Goal: Information Seeking & Learning: Check status

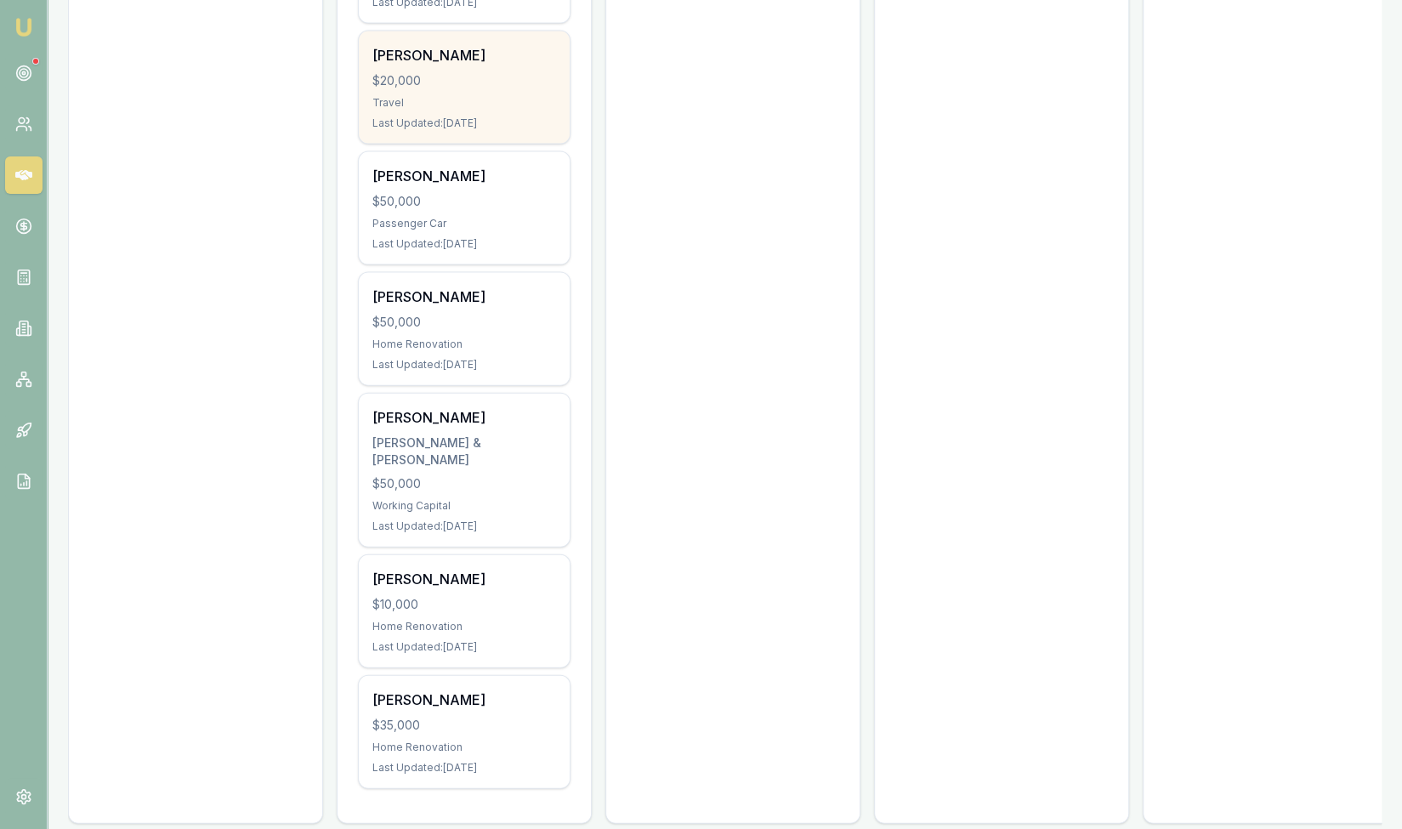
scroll to position [2257, 0]
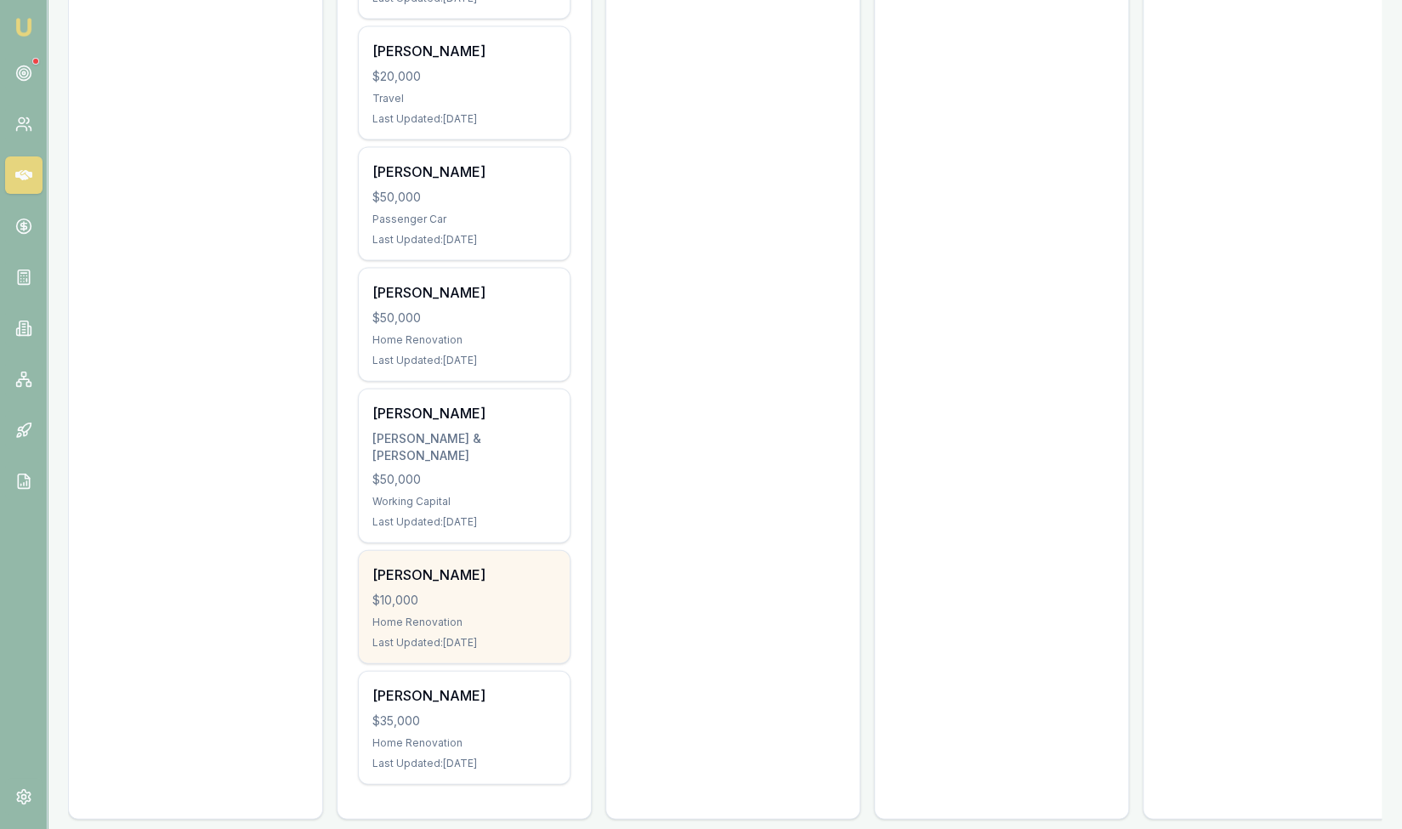
click at [497, 580] on div "Tuan Pham $10,000 Home Renovation Last Updated: 66 days ago" at bounding box center [464, 607] width 211 height 112
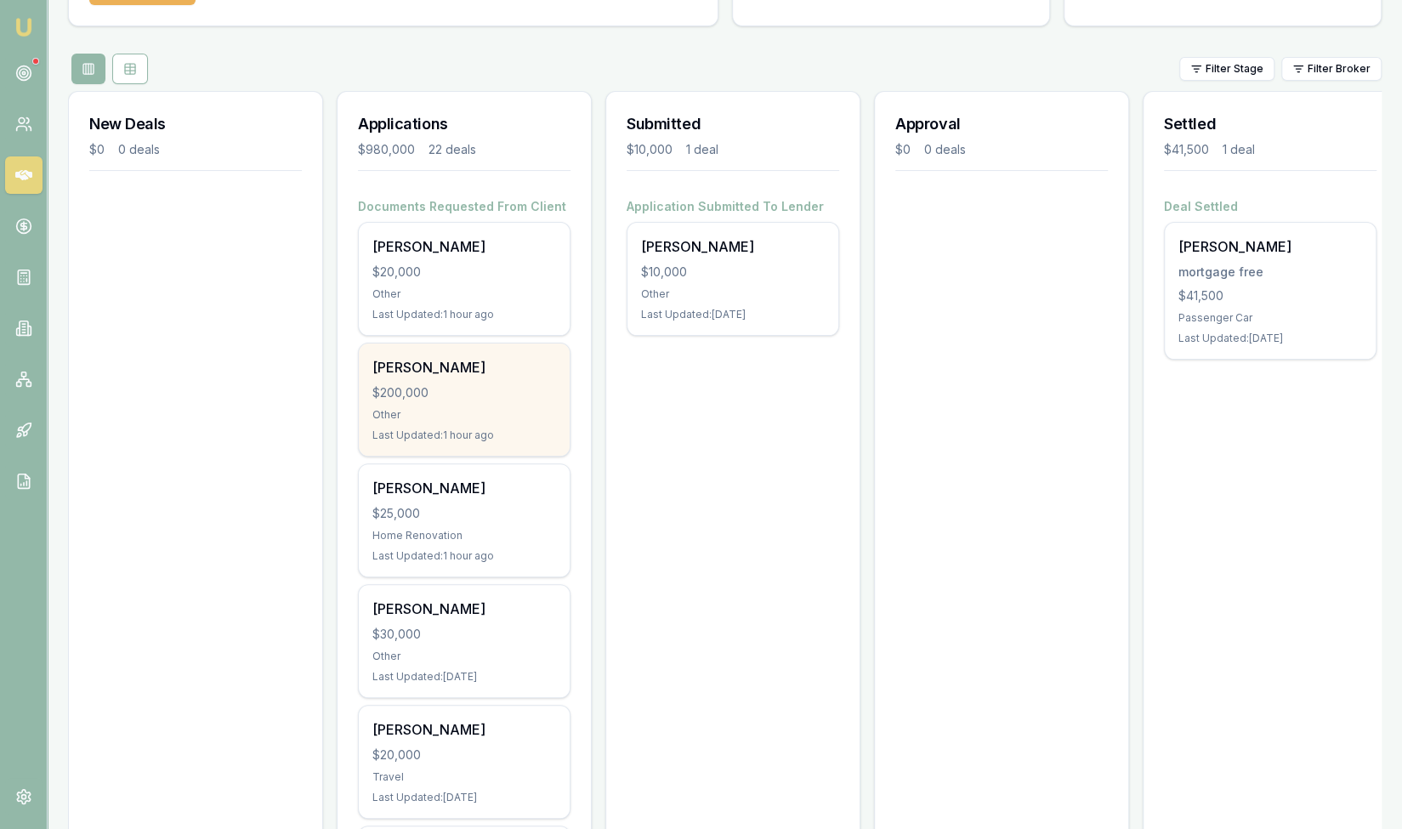
scroll to position [151, 0]
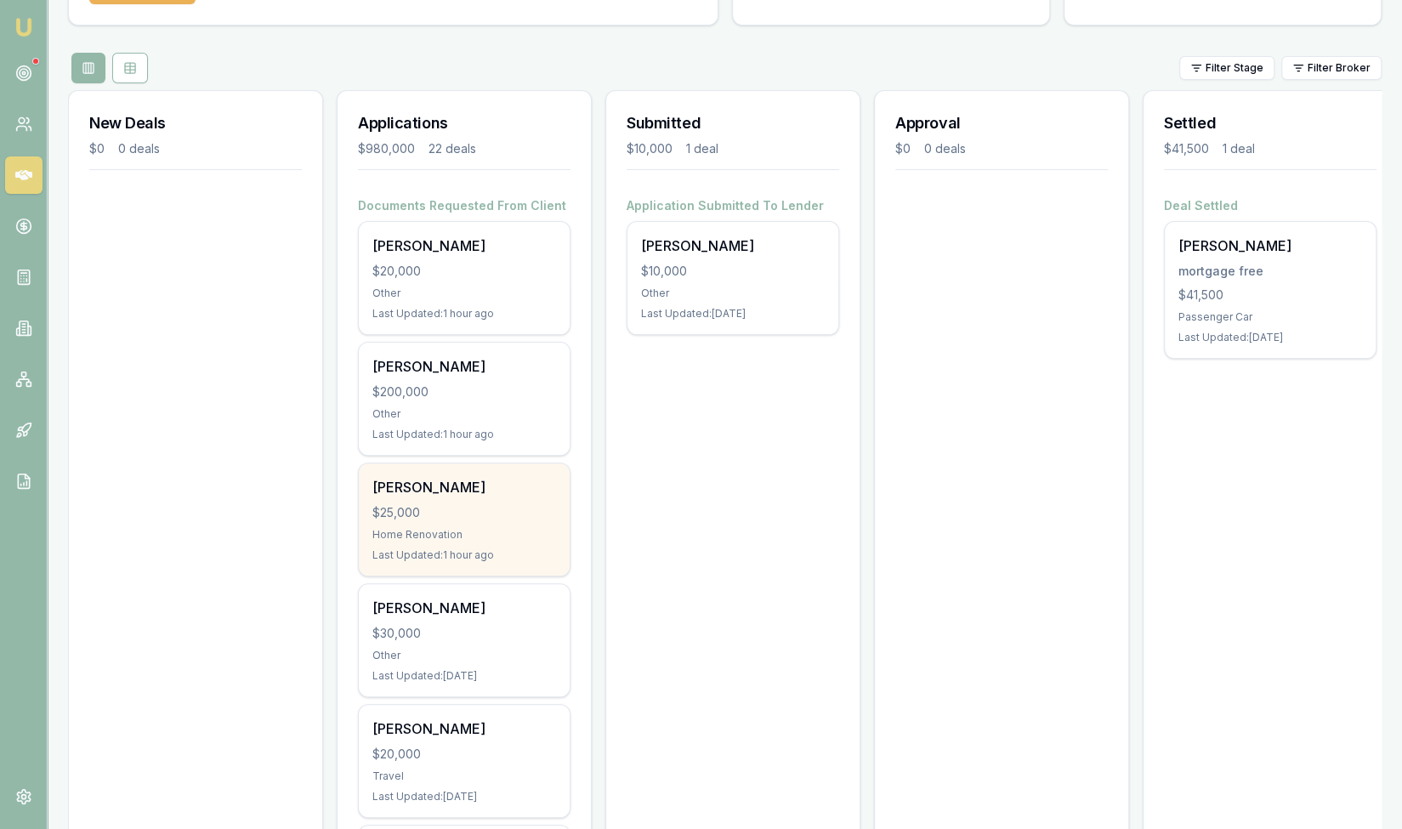
click at [471, 539] on div "Tuan Pham $25,000 Home Renovation Last Updated: 1 hour ago" at bounding box center [464, 519] width 211 height 112
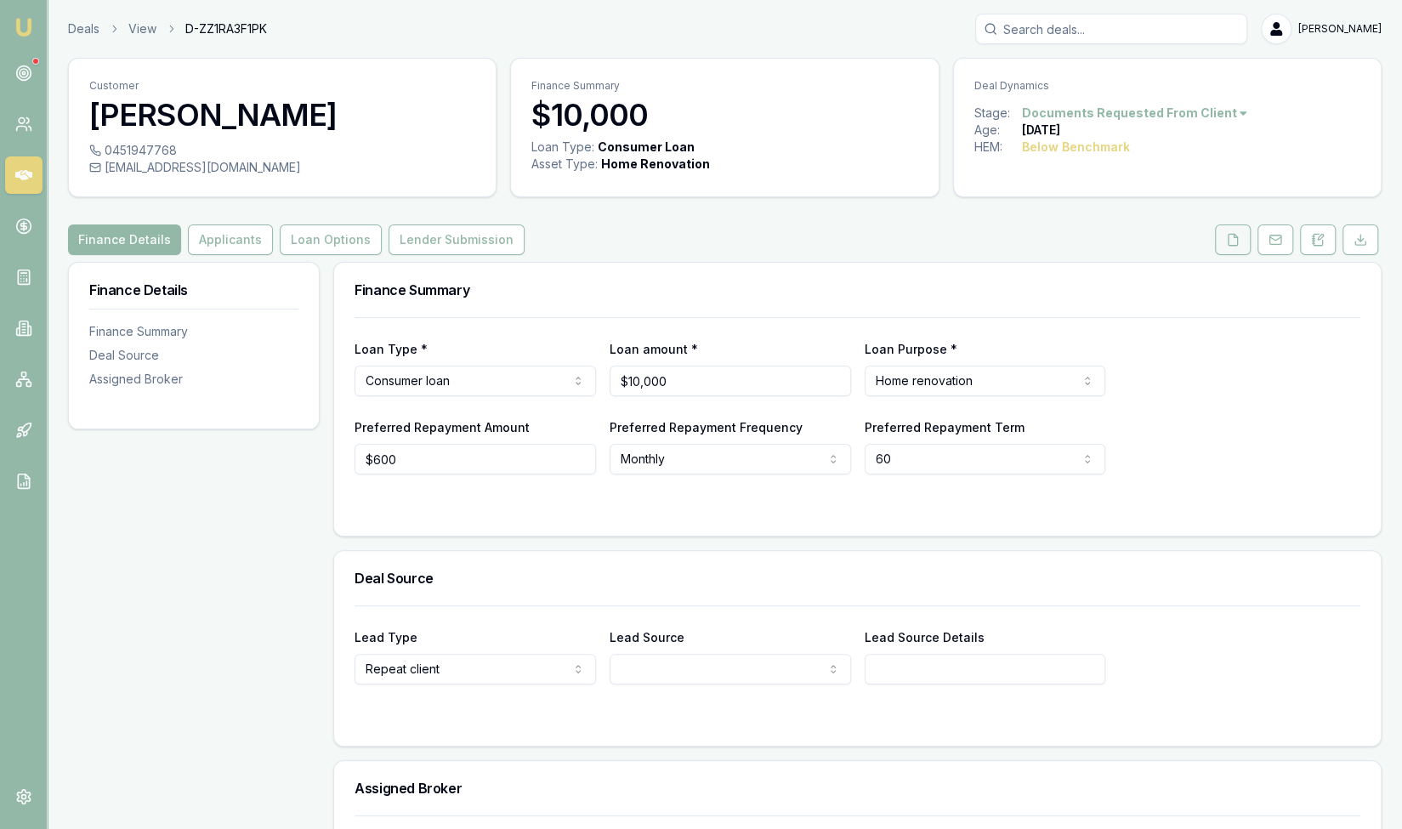
click at [1236, 253] on button at bounding box center [1233, 239] width 36 height 31
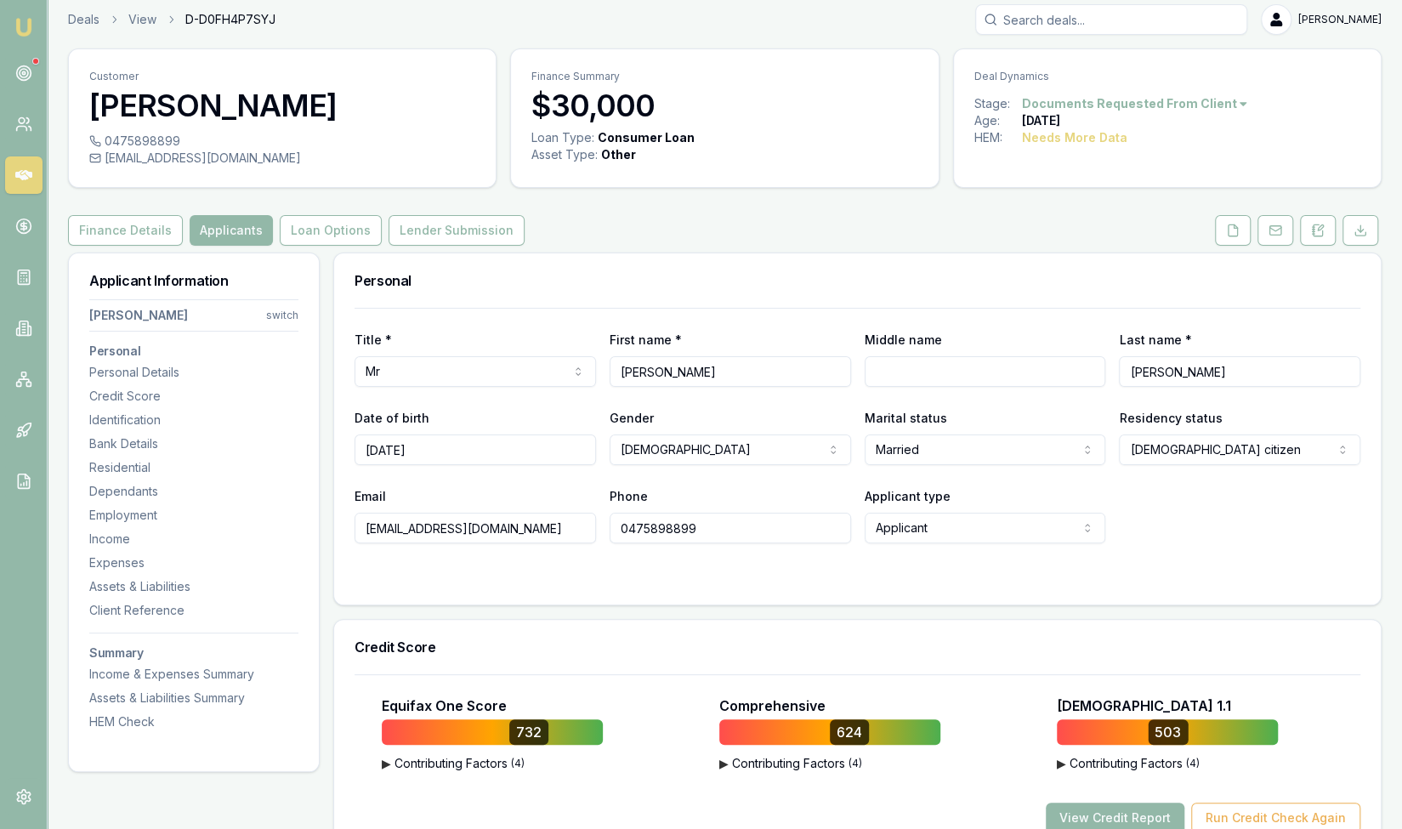
scroll to position [14, 0]
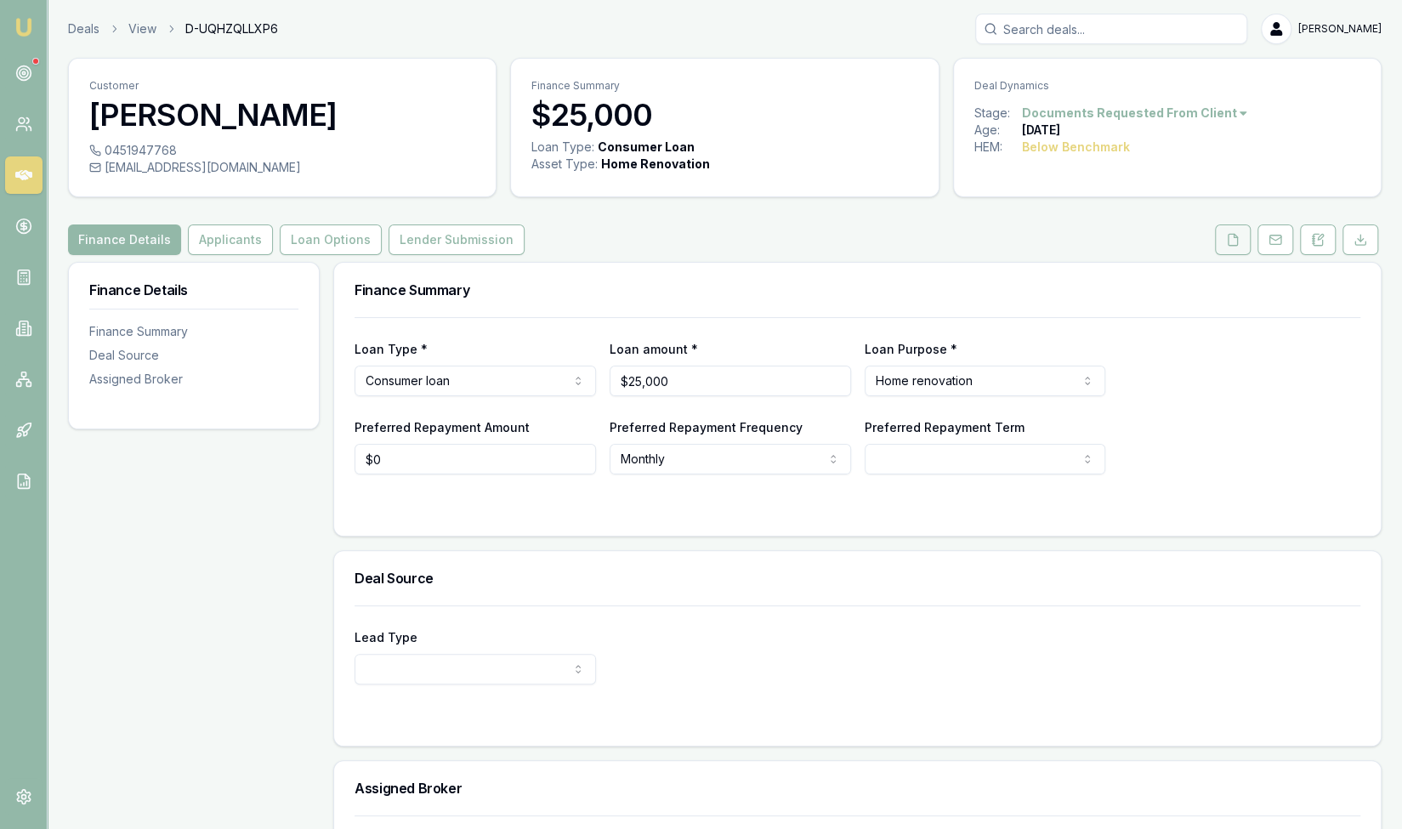
click at [1238, 244] on icon at bounding box center [1233, 239] width 9 height 11
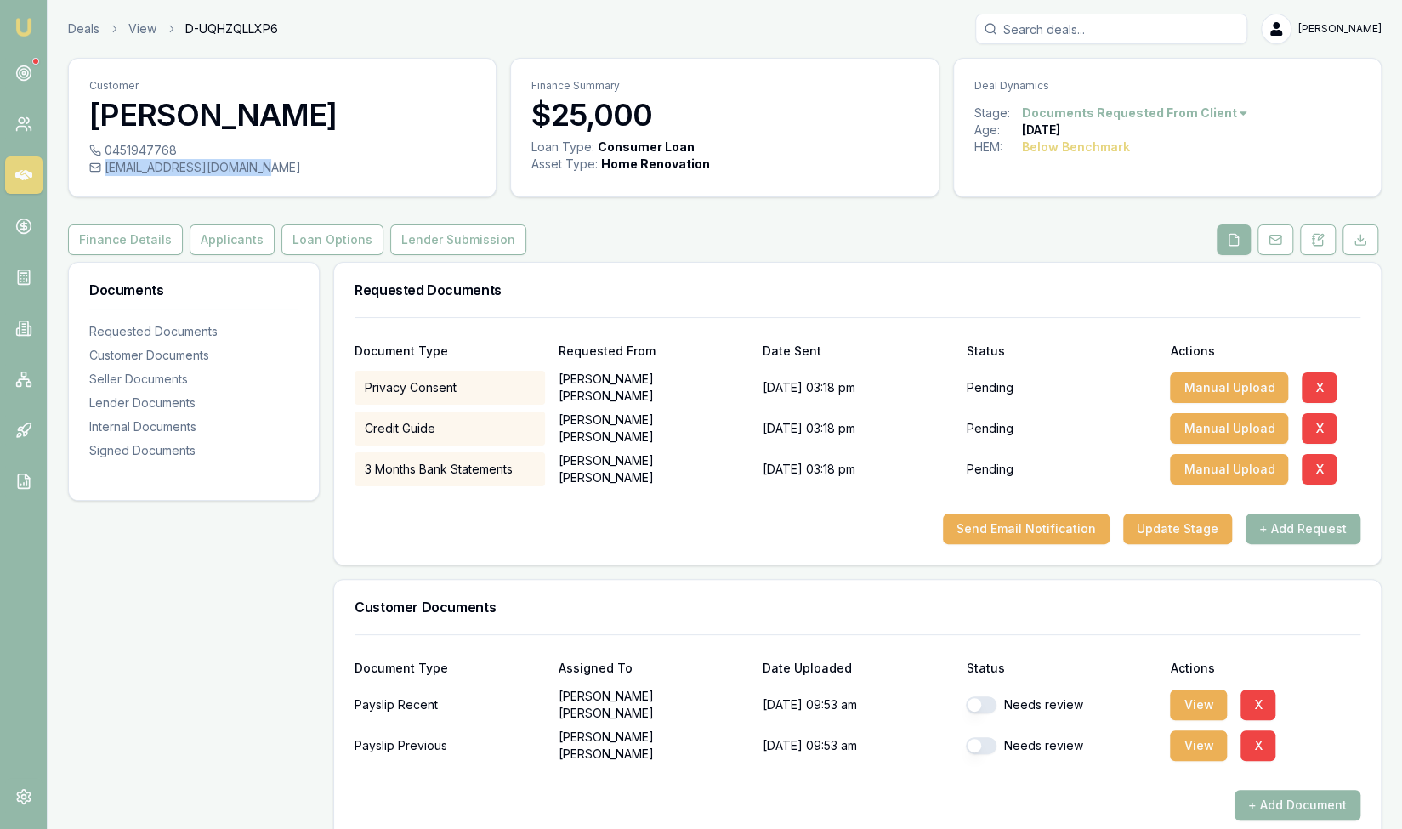
drag, startPoint x: 265, startPoint y: 168, endPoint x: 267, endPoint y: 180, distance: 12.9
click at [267, 180] on div "0451947768 jordanvt768768@gmail.com" at bounding box center [282, 169] width 427 height 54
drag, startPoint x: 287, startPoint y: 25, endPoint x: 172, endPoint y: 29, distance: 114.9
click at [172, 29] on div "Deals View D-UQHZQLLXP6 Steven Nguyen" at bounding box center [725, 29] width 1314 height 31
copy span "D-UQHZQLLXP6"
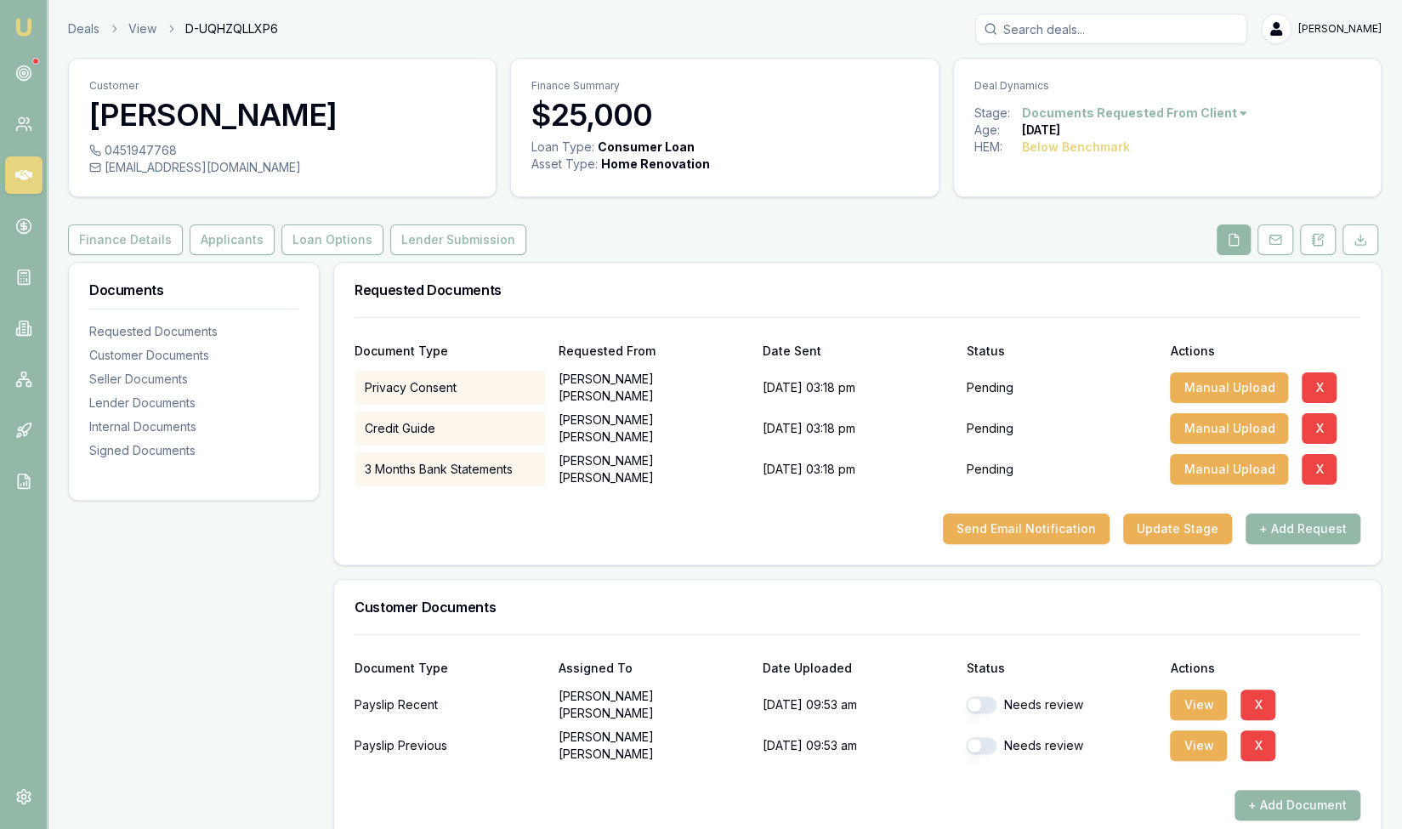
click at [184, 601] on div "Documents Requested Documents Customer Documents Seller Documents Lender Docume…" at bounding box center [194, 733] width 252 height 942
drag, startPoint x: 296, startPoint y: 27, endPoint x: 163, endPoint y: 34, distance: 132.8
click at [163, 34] on div "Deals View D-UQHZQLLXP6 Steven Nguyen" at bounding box center [725, 29] width 1314 height 31
